Goal: Task Accomplishment & Management: Use online tool/utility

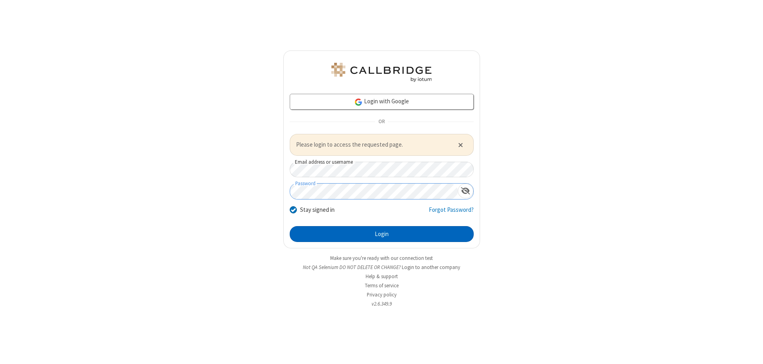
click at [382, 234] on button "Login" at bounding box center [382, 234] width 184 height 16
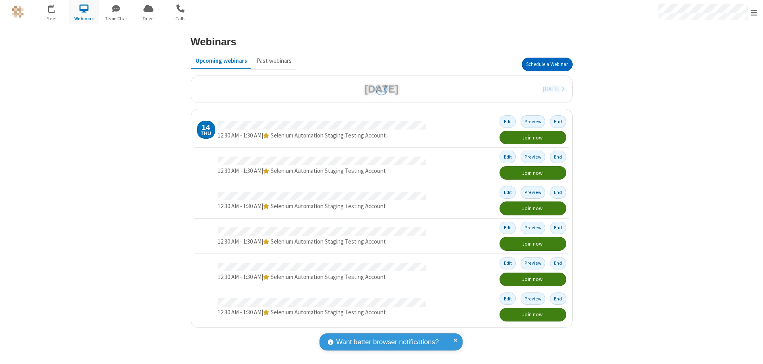
click at [547, 64] on button "Schedule a Webinar" at bounding box center [547, 65] width 51 height 14
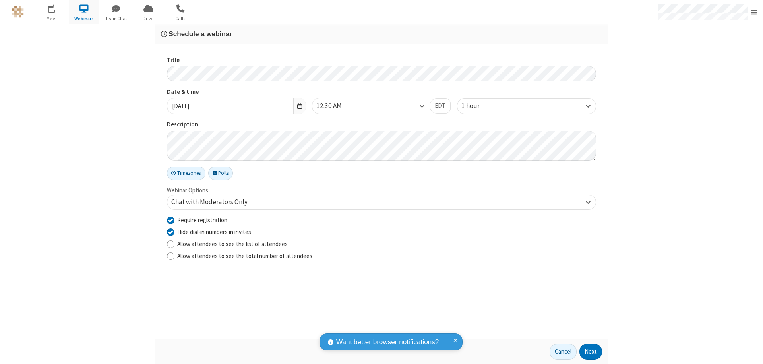
click at [171, 220] on input "Require registration" at bounding box center [171, 220] width 8 height 8
checkbox input "false"
click at [591, 352] on button "Next" at bounding box center [591, 352] width 23 height 16
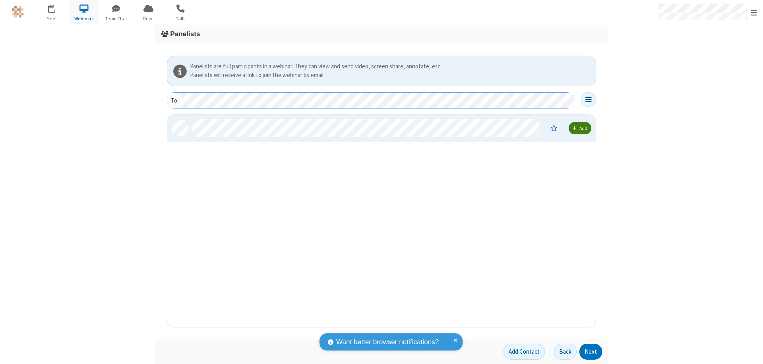
scroll to position [206, 423]
click at [591, 352] on button "Next" at bounding box center [591, 352] width 23 height 16
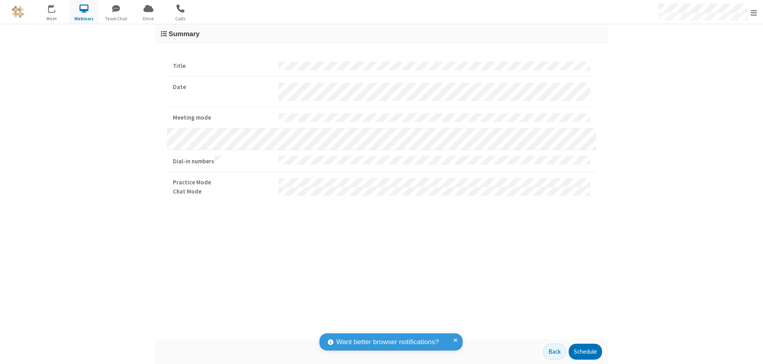
click at [585, 352] on button "Schedule" at bounding box center [585, 352] width 33 height 16
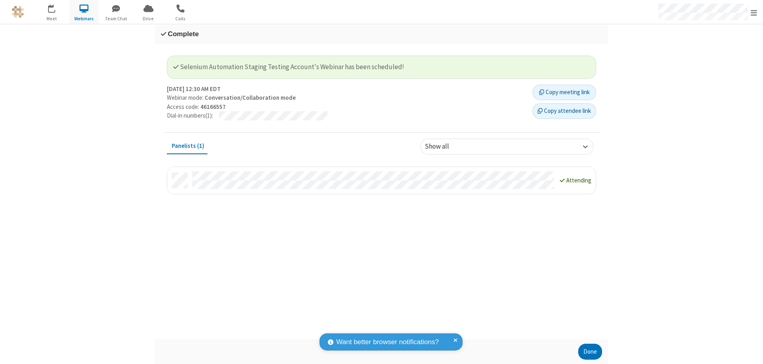
click at [590, 352] on button "Done" at bounding box center [590, 352] width 24 height 16
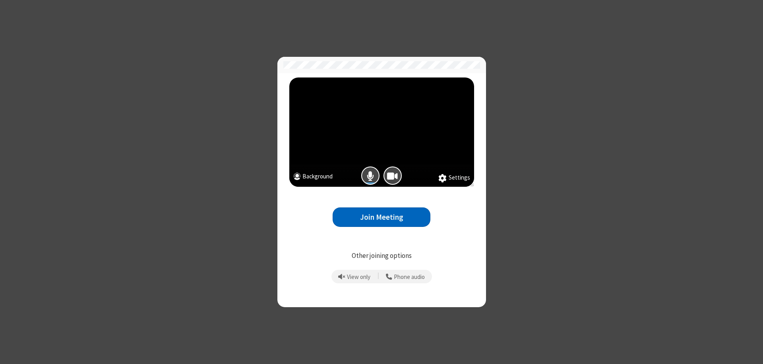
click at [382, 217] on button "Join Meeting" at bounding box center [382, 217] width 98 height 19
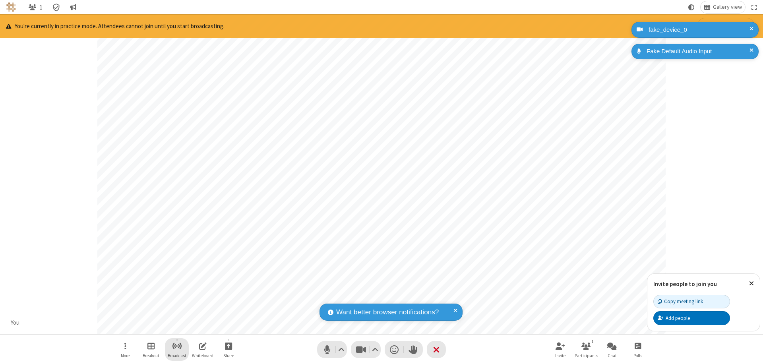
click at [177, 346] on span "Start broadcast" at bounding box center [177, 346] width 10 height 10
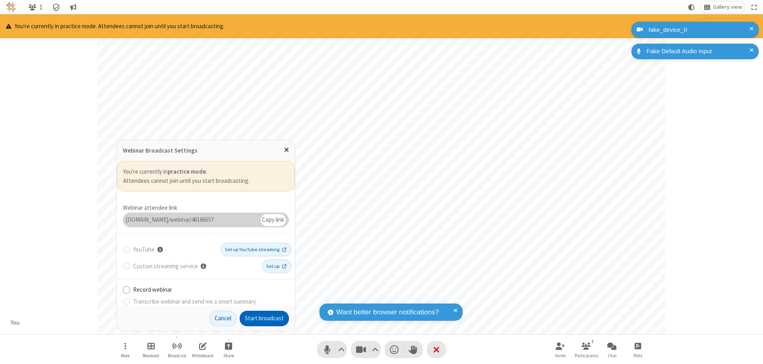
click at [264, 318] on button "Start broadcast" at bounding box center [264, 319] width 49 height 16
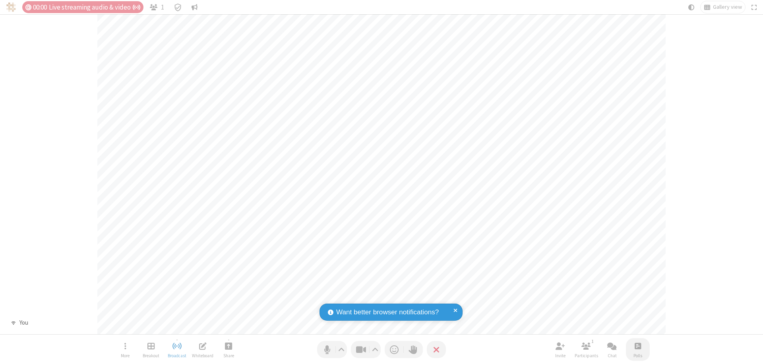
click at [638, 346] on span "Open poll" at bounding box center [638, 346] width 6 height 10
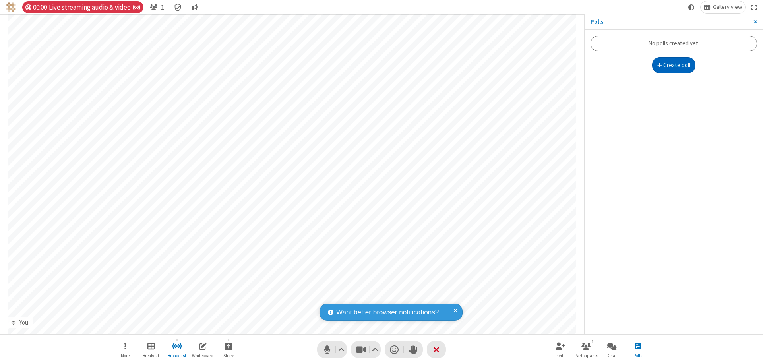
click at [674, 65] on button "Create poll" at bounding box center [674, 65] width 44 height 16
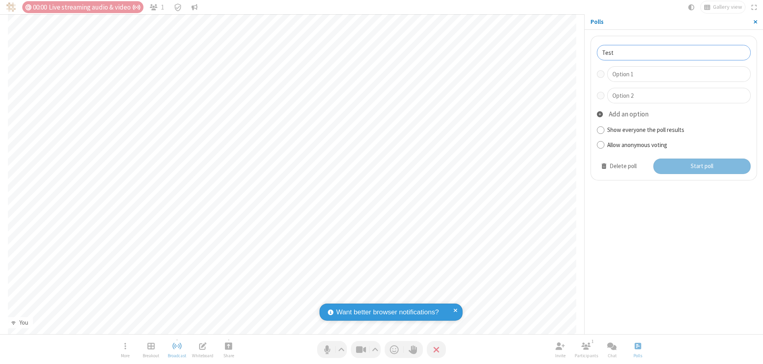
type input "Test"
type input "Yes"
type input "No"
click at [702, 166] on button "Start poll" at bounding box center [703, 167] width 98 height 16
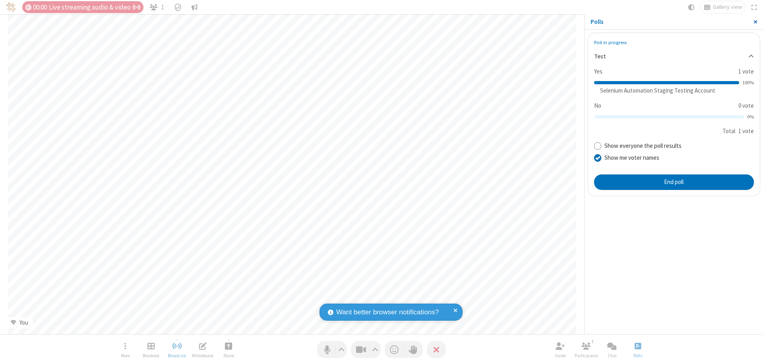
click at [755, 22] on span "Close sidebar" at bounding box center [756, 22] width 4 height 6
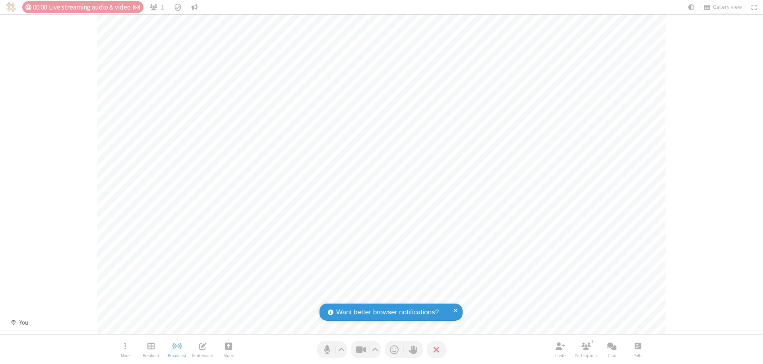
click at [638, 346] on span "Open poll" at bounding box center [638, 346] width 6 height 10
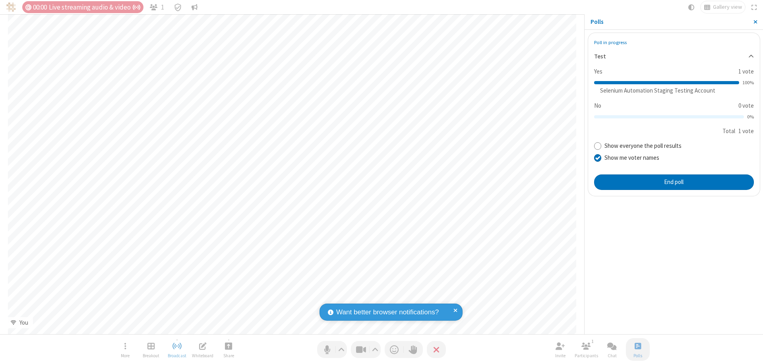
click at [674, 182] on button "End poll" at bounding box center [674, 183] width 160 height 16
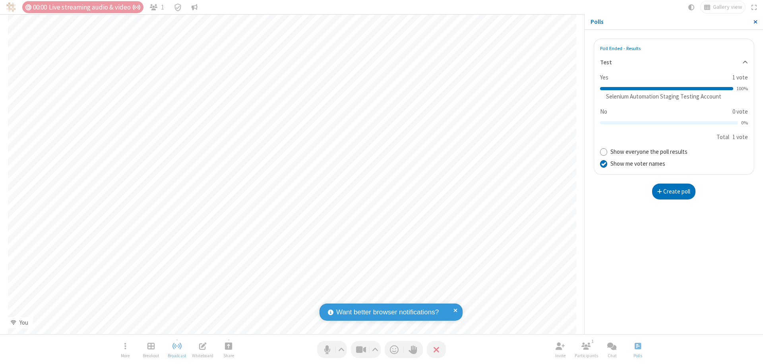
click at [755, 22] on span "Close sidebar" at bounding box center [756, 22] width 4 height 6
